Goal: Task Accomplishment & Management: Manage account settings

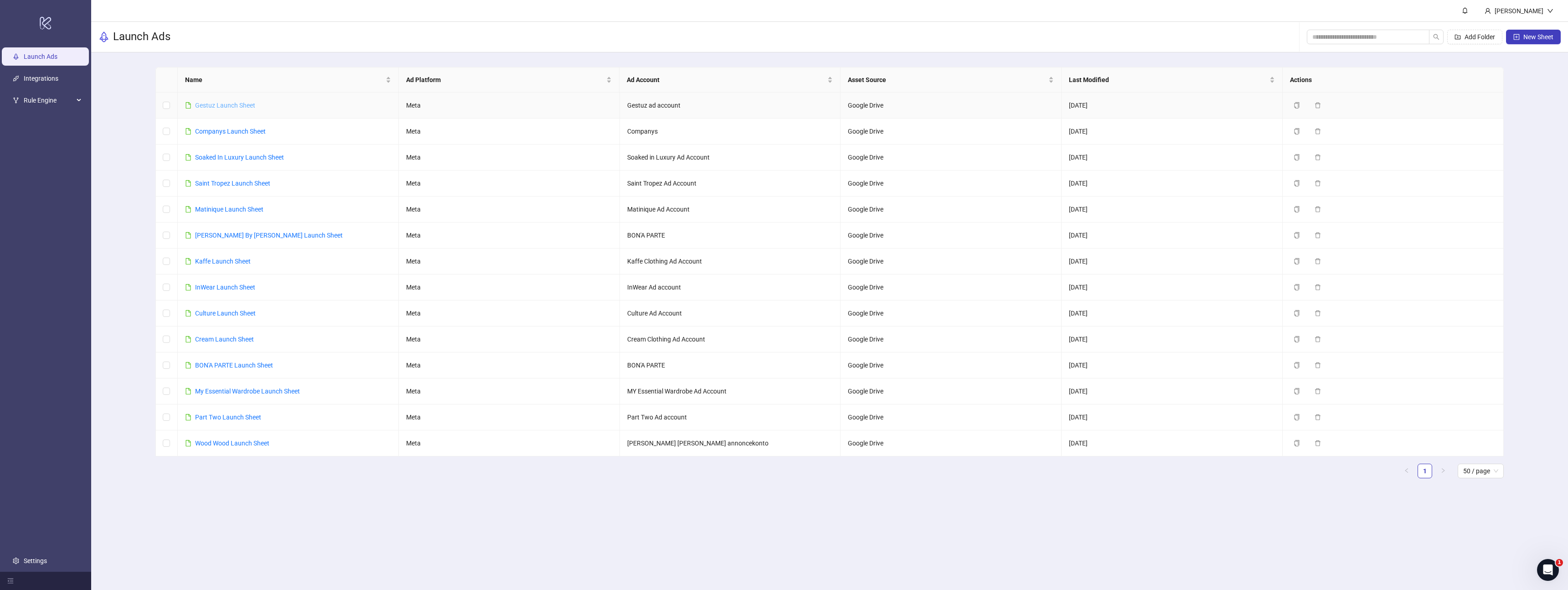
click at [223, 104] on link "Gestuz Launch Sheet" at bounding box center [225, 105] width 60 height 7
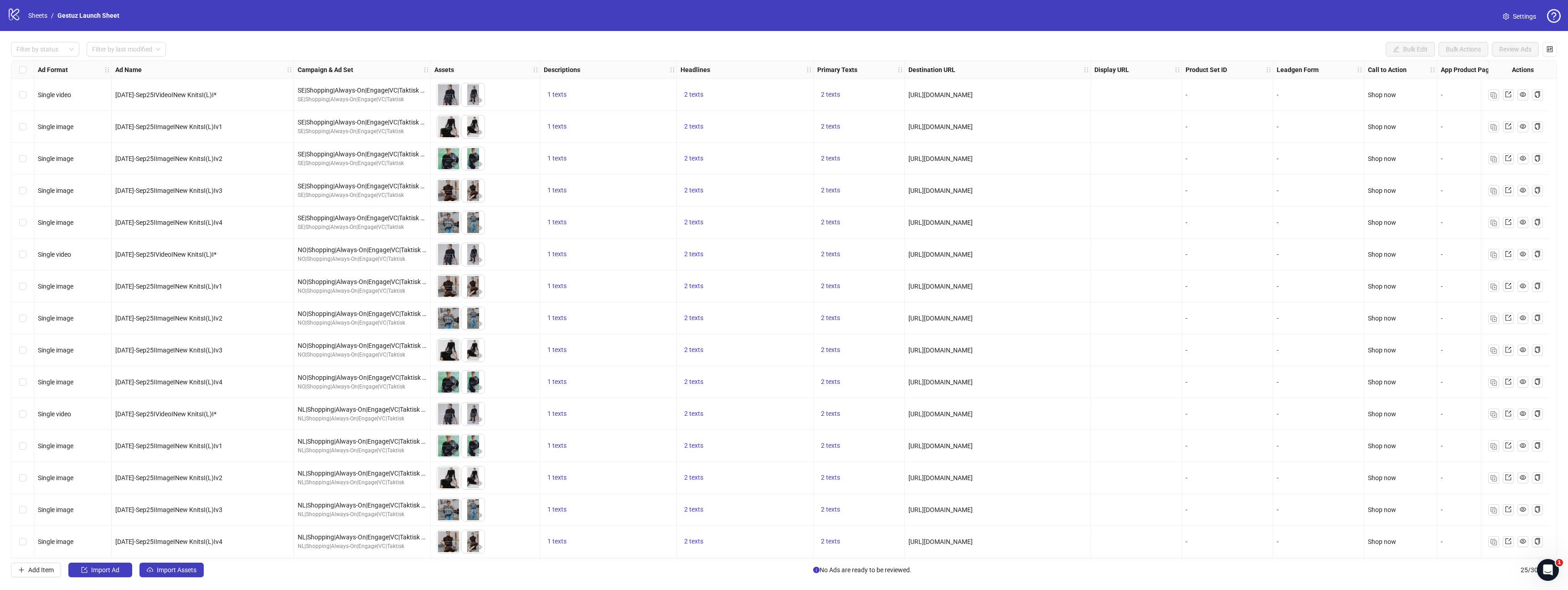
click at [1530, 16] on span "Settings" at bounding box center [1524, 16] width 23 height 10
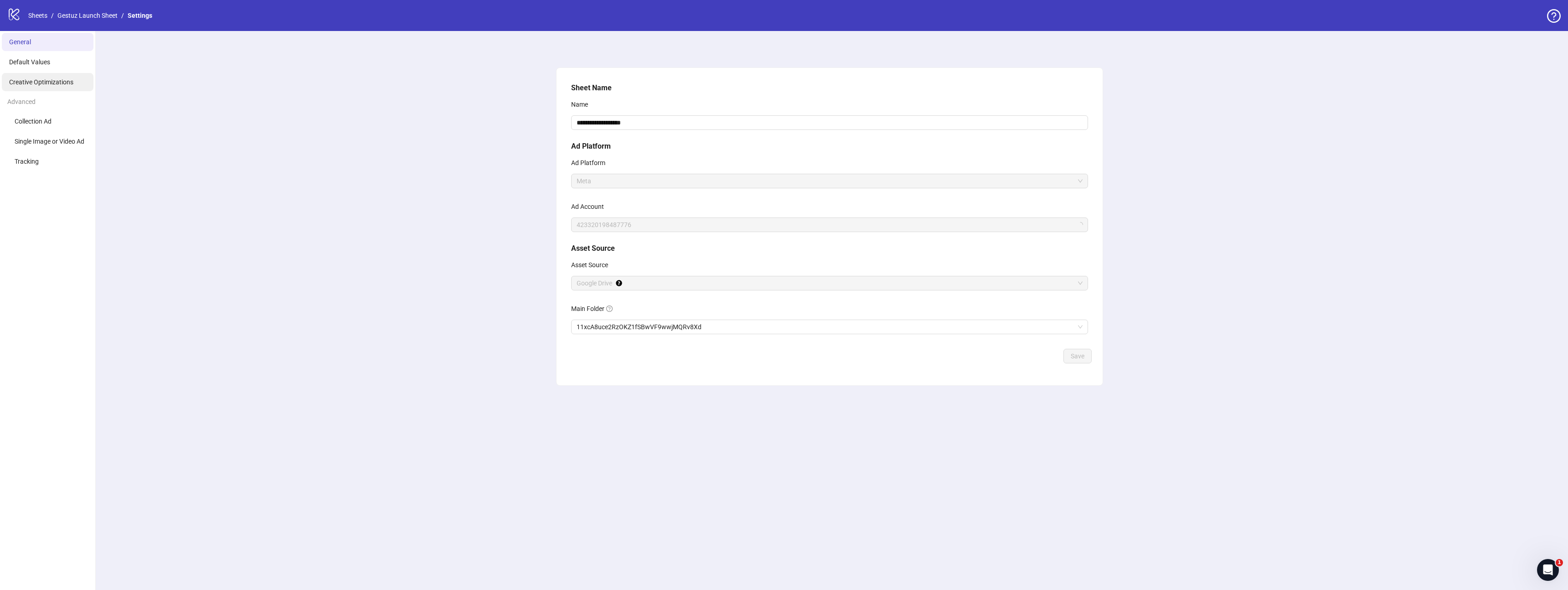
click at [43, 83] on span "Creative Optimizations" at bounding box center [41, 82] width 65 height 7
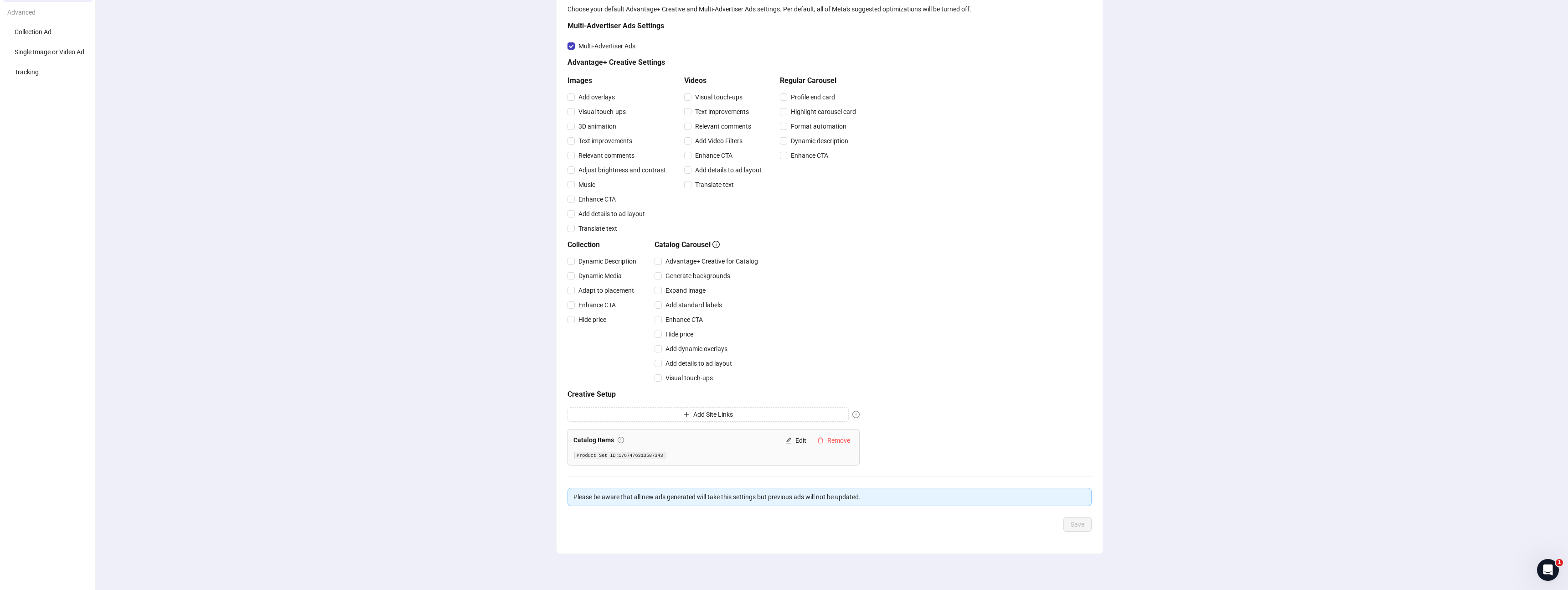
scroll to position [90, 0]
click at [418, 326] on div "Creative optimizations Choose your default Advantage+ Creative and Multi-Advert…" at bounding box center [830, 265] width 1477 height 649
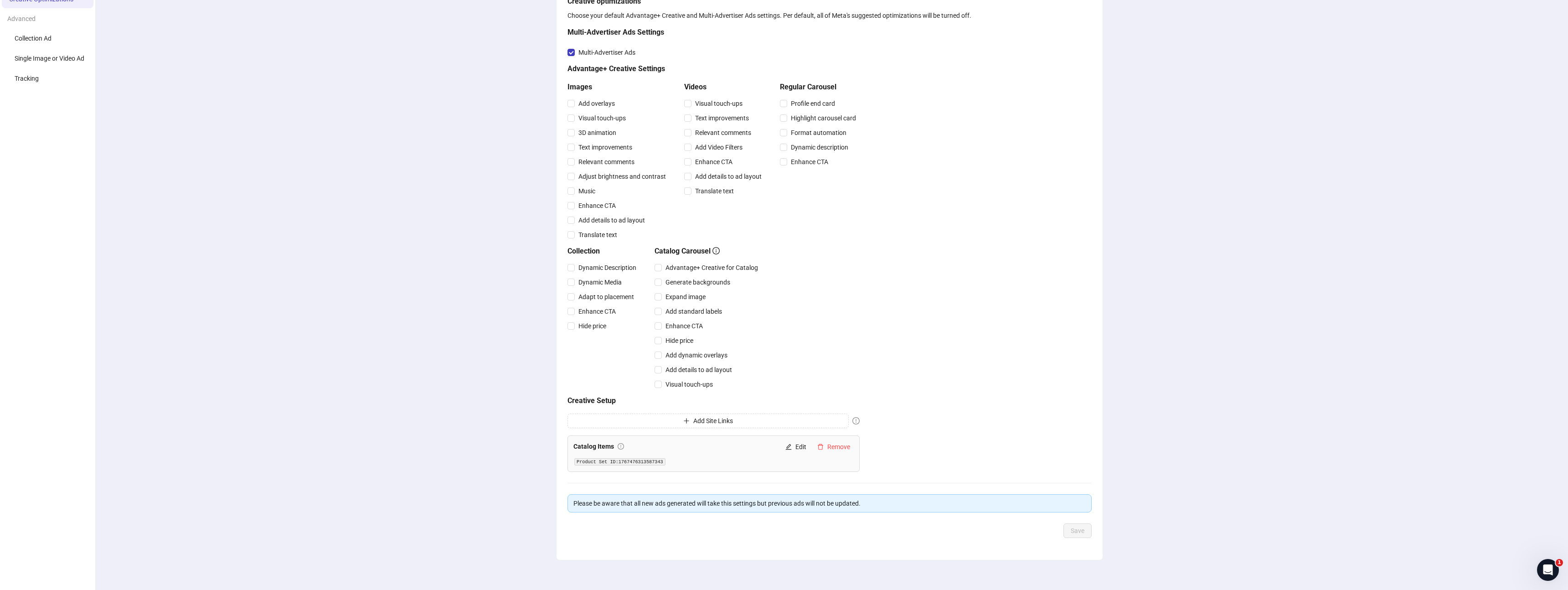
scroll to position [0, 0]
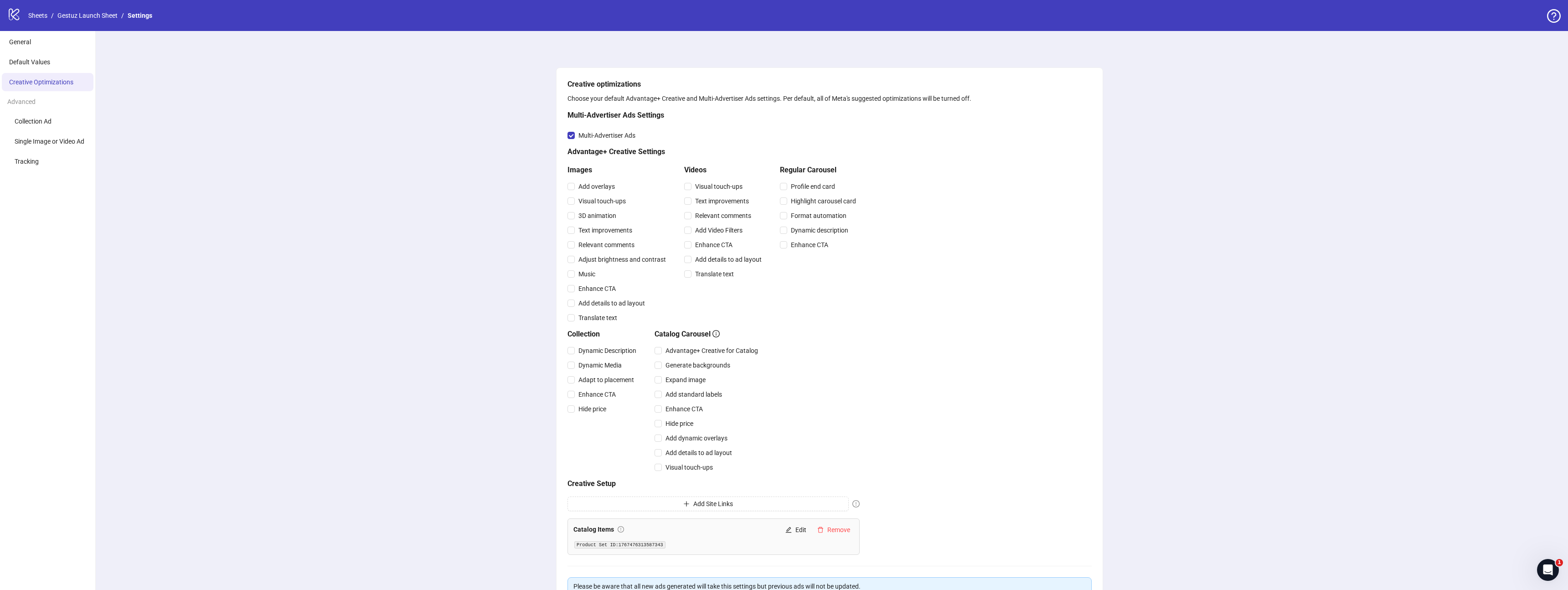
click at [352, 227] on div "Creative optimizations Choose your default Advantage+ Creative and Multi-Advert…" at bounding box center [830, 356] width 1477 height 649
click at [95, 16] on link "Gestuz Launch Sheet" at bounding box center [87, 15] width 64 height 10
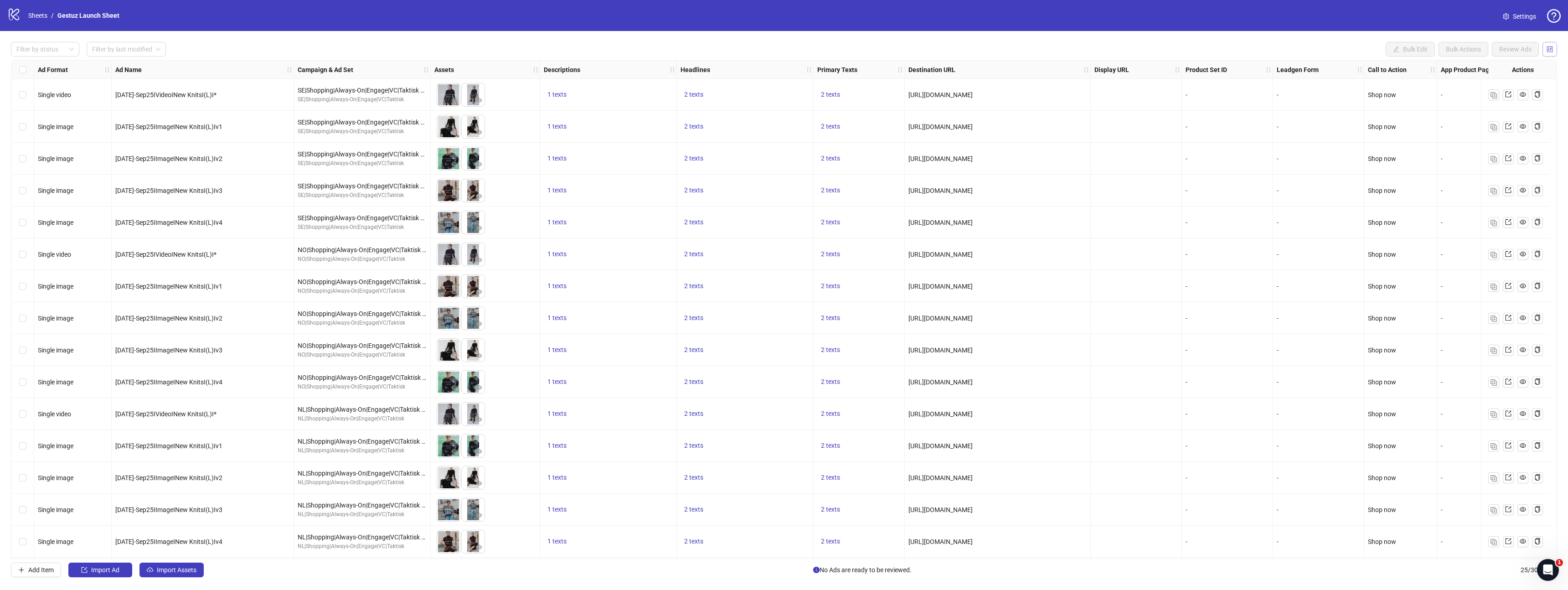
click at [1552, 52] on icon "control" at bounding box center [1550, 49] width 6 height 6
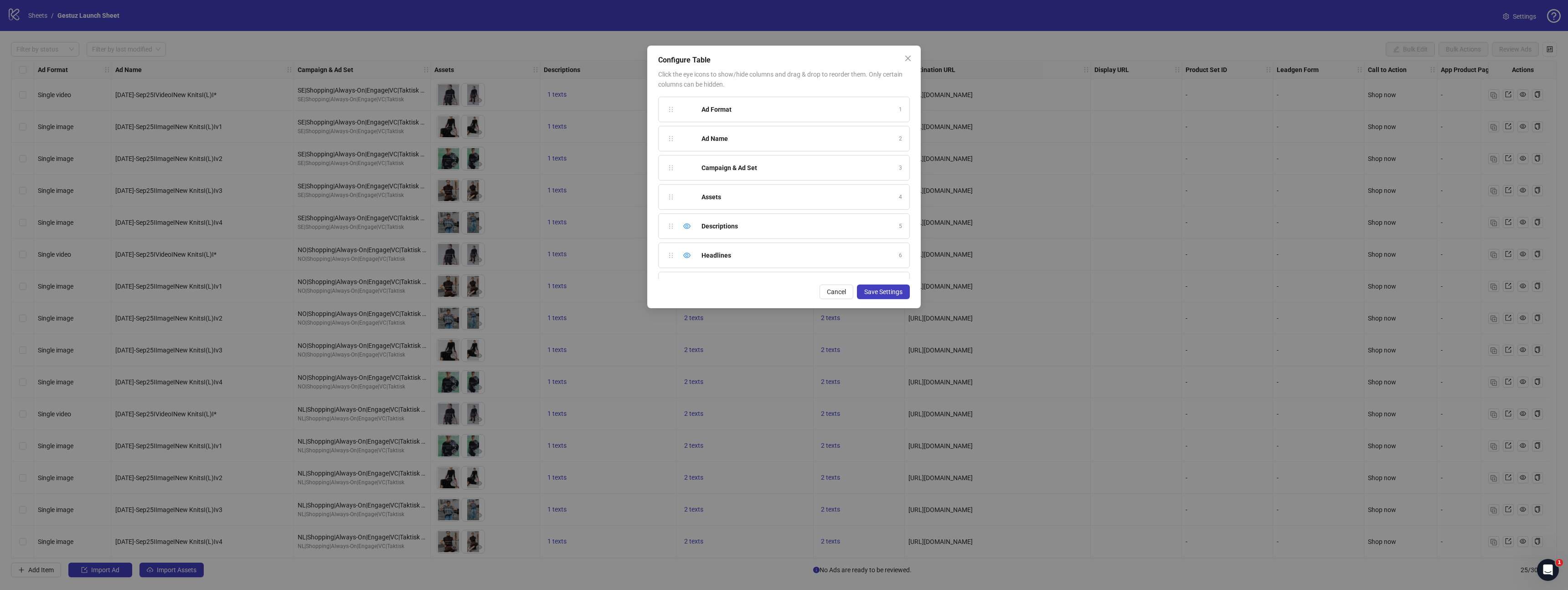
scroll to position [284, 0]
click at [688, 235] on icon "eye-invisible" at bounding box center [687, 233] width 7 height 7
click at [688, 264] on icon "eye-invisible" at bounding box center [687, 262] width 7 height 7
click at [872, 293] on span "Save Settings" at bounding box center [883, 292] width 38 height 7
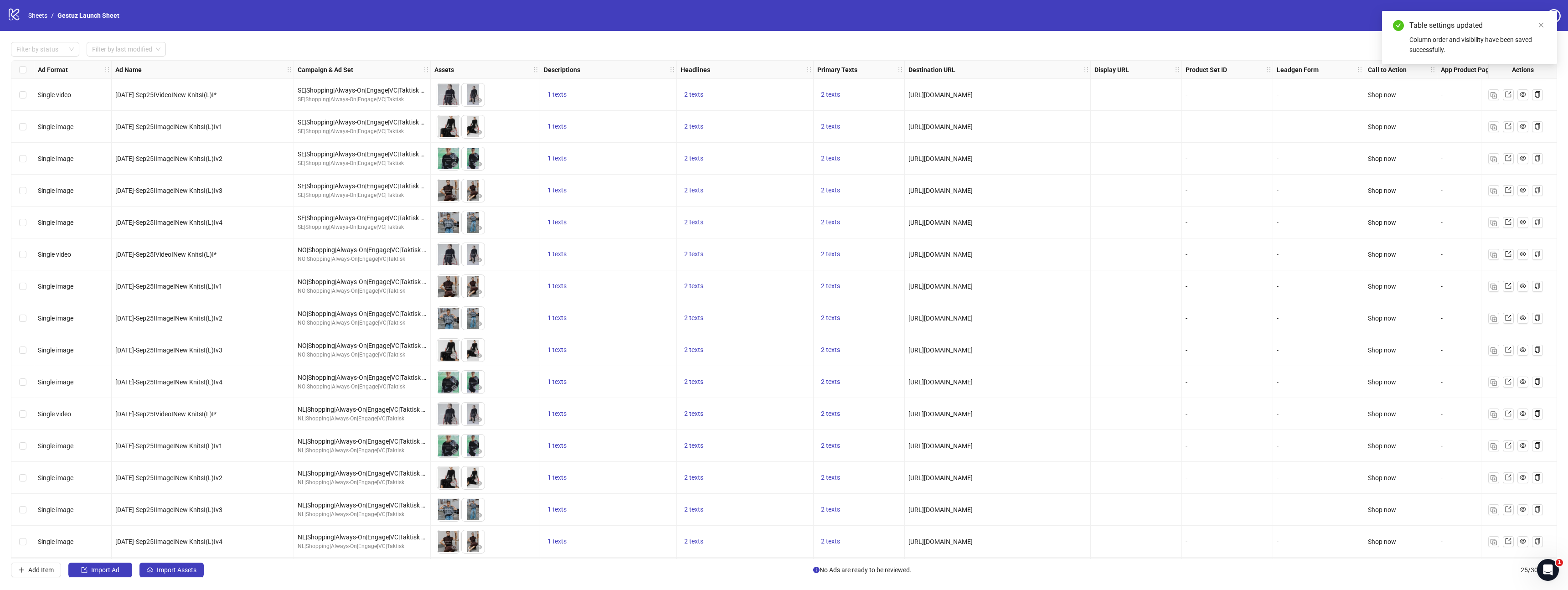
scroll to position [0, 229]
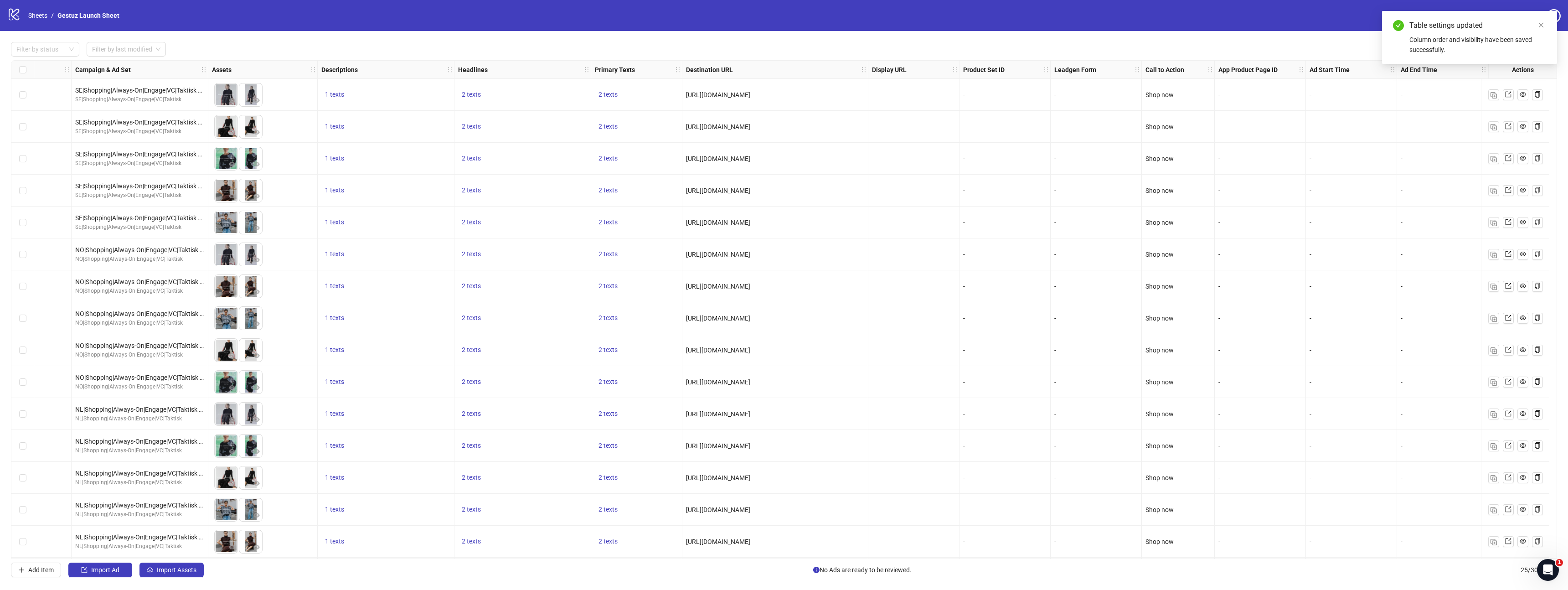
click at [1326, 97] on div "-" at bounding box center [1351, 95] width 83 height 10
